Goal: Information Seeking & Learning: Check status

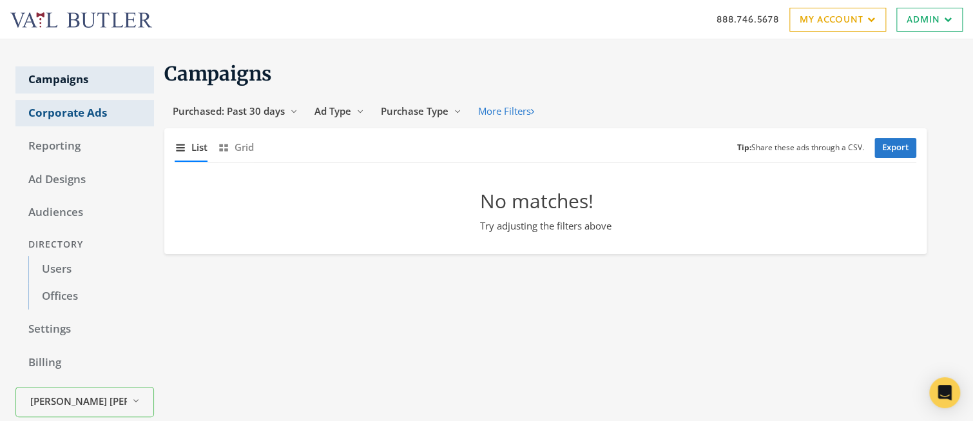
click at [72, 117] on link "Corporate Ads" at bounding box center [84, 113] width 139 height 27
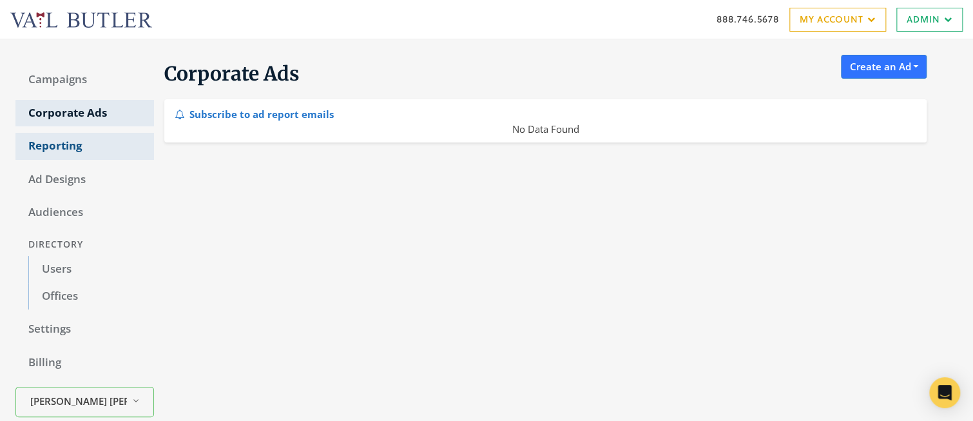
click at [41, 151] on link "Reporting" at bounding box center [84, 146] width 139 height 27
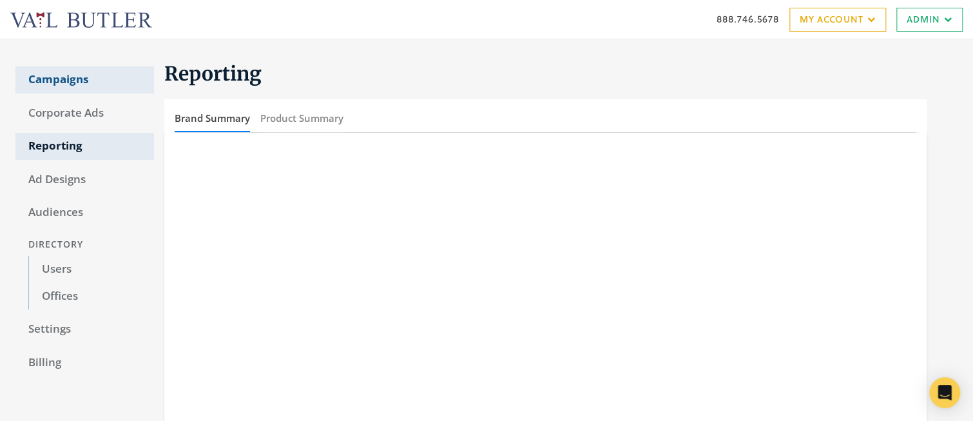
click at [54, 86] on link "Campaigns" at bounding box center [84, 79] width 139 height 27
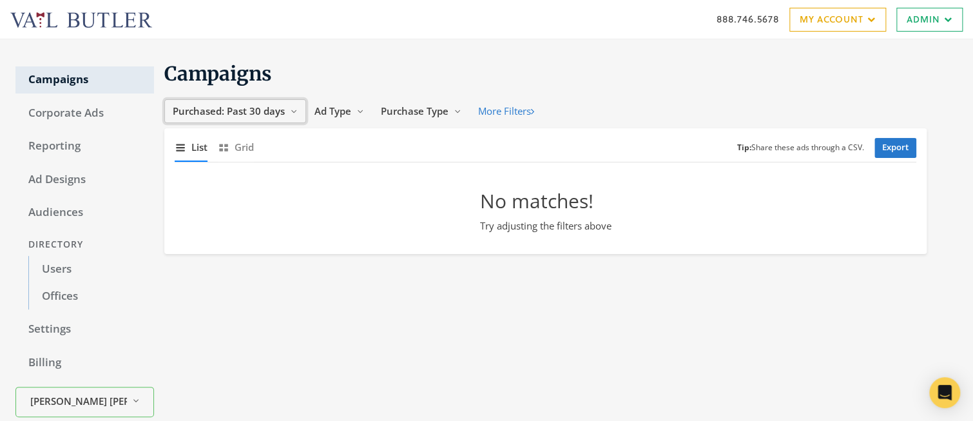
click at [235, 106] on span "Purchased: Past 30 days" at bounding box center [229, 110] width 112 height 13
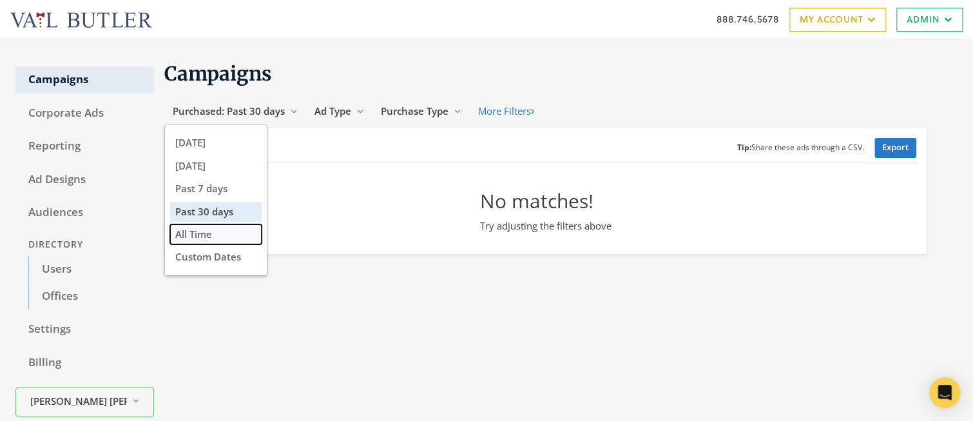
click at [206, 237] on span "All Time" at bounding box center [193, 234] width 37 height 13
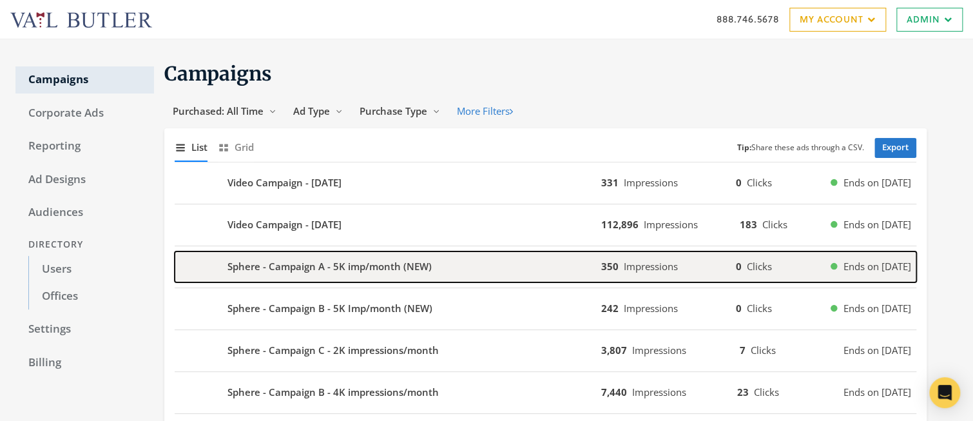
click at [283, 269] on b "Sphere - Campaign A - 5K imp/month (NEW)" at bounding box center [330, 266] width 204 height 15
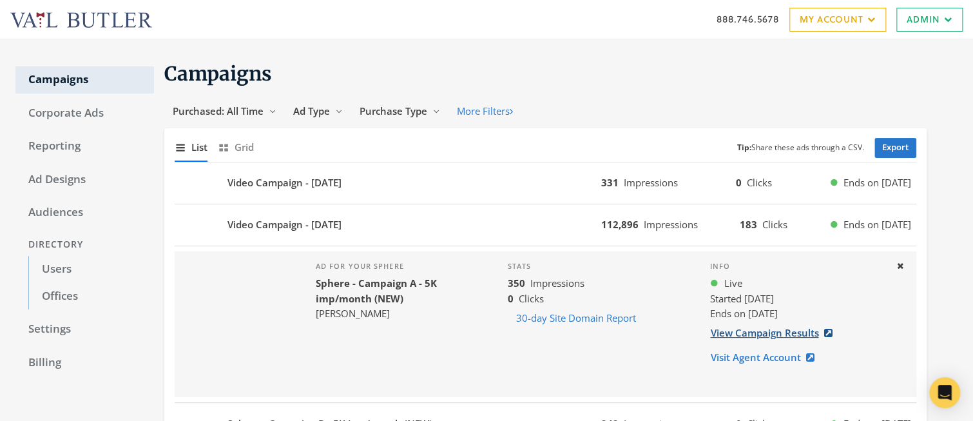
click at [744, 336] on link "View Campaign Results" at bounding box center [775, 333] width 131 height 24
